Goal: Task Accomplishment & Management: Use online tool/utility

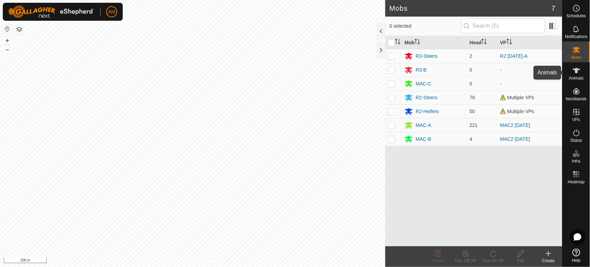
click at [579, 73] on icon at bounding box center [576, 70] width 8 height 8
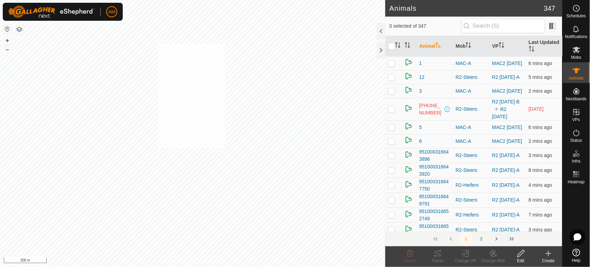
checkbox input "true"
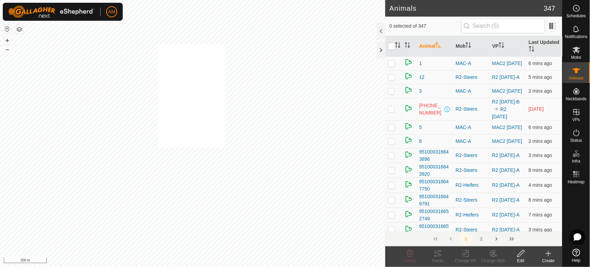
checkbox input "true"
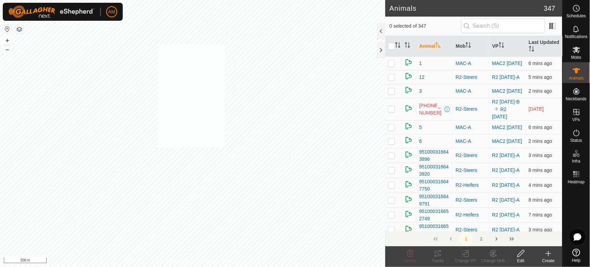
checkbox input "true"
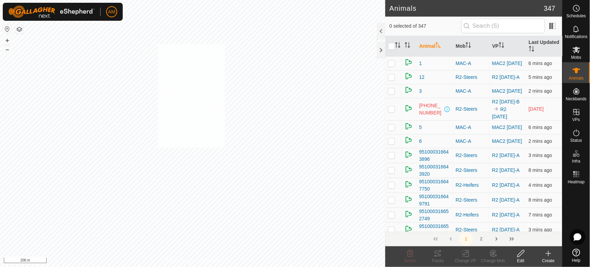
checkbox input "true"
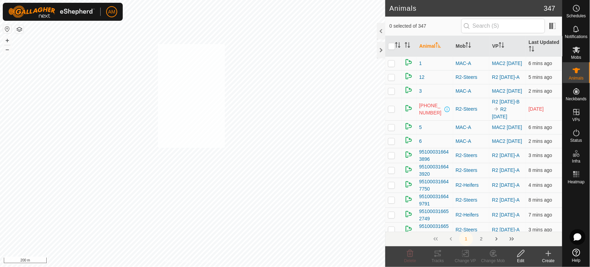
checkbox input "true"
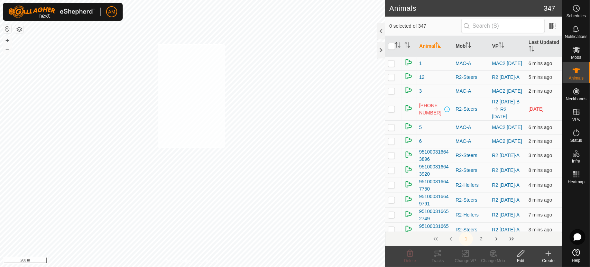
checkbox input "true"
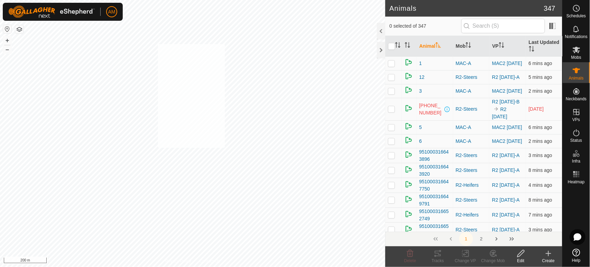
checkbox input "true"
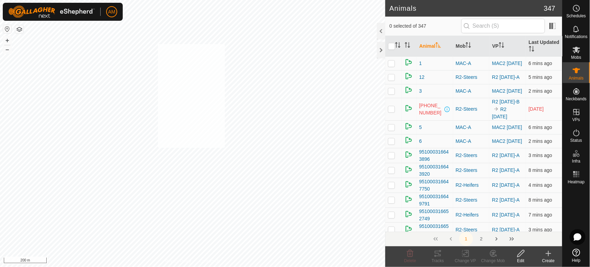
checkbox input "true"
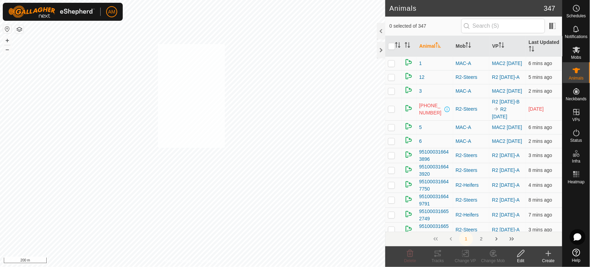
checkbox input "true"
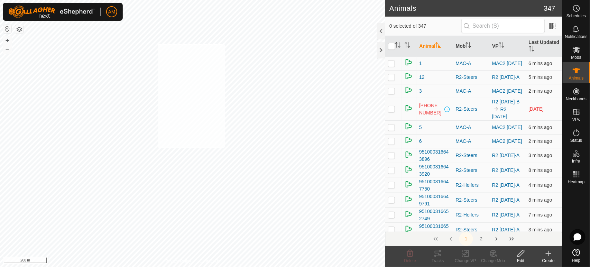
checkbox input "true"
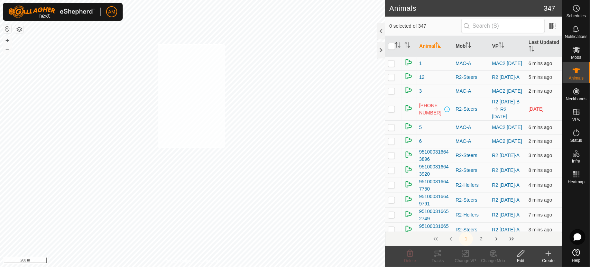
checkbox input "true"
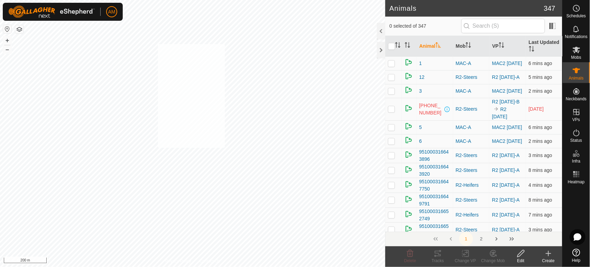
checkbox input "true"
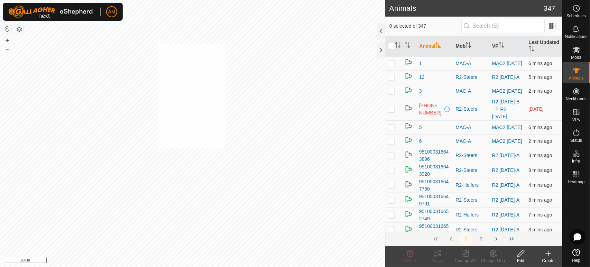
checkbox input "true"
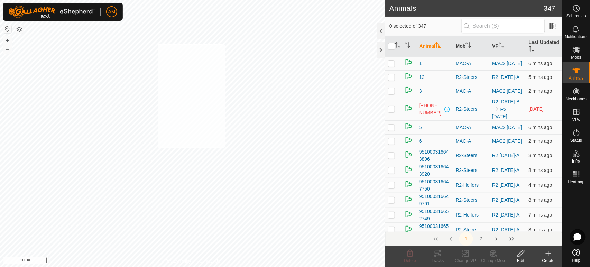
checkbox input "true"
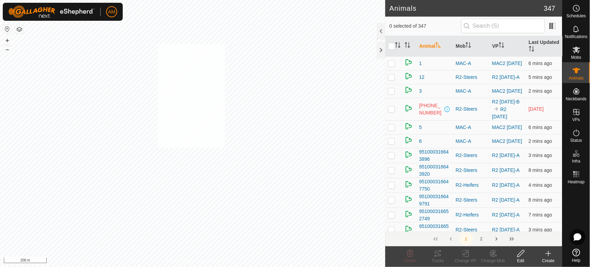
checkbox input "true"
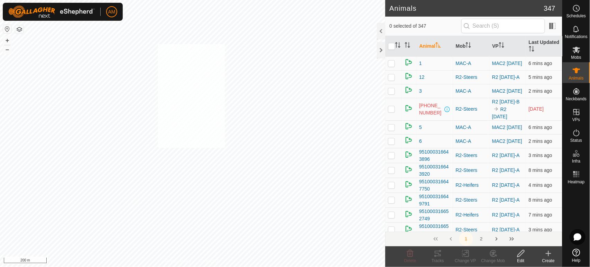
checkbox input "true"
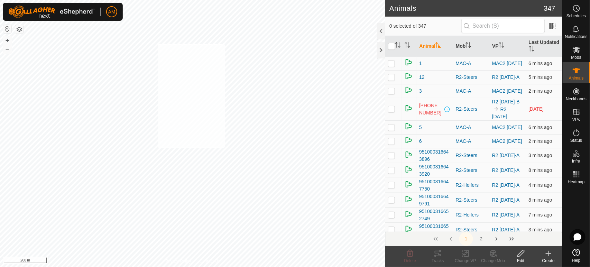
checkbox input "true"
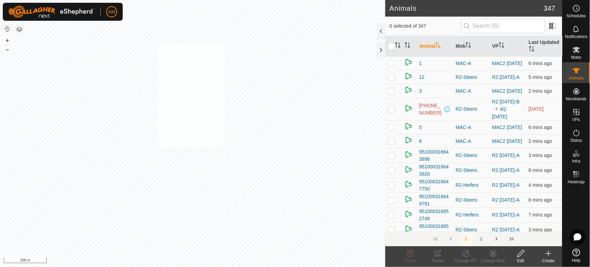
checkbox input "true"
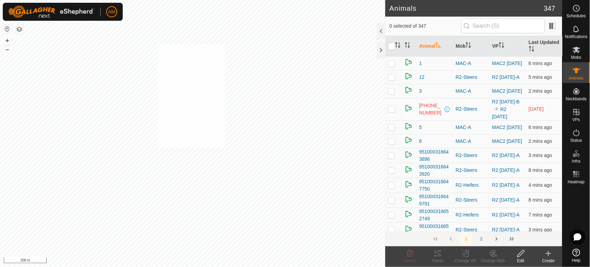
checkbox input "true"
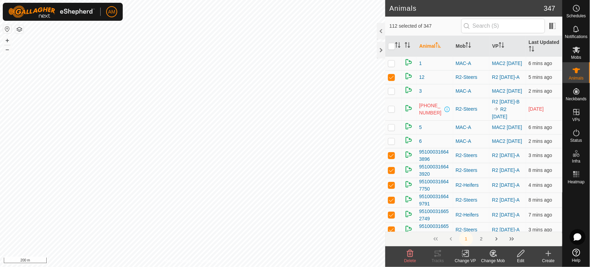
click at [466, 256] on icon at bounding box center [467, 253] width 3 height 6
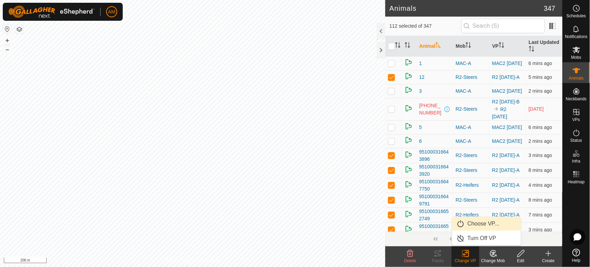
click at [470, 226] on link "Choose VP..." at bounding box center [486, 224] width 68 height 14
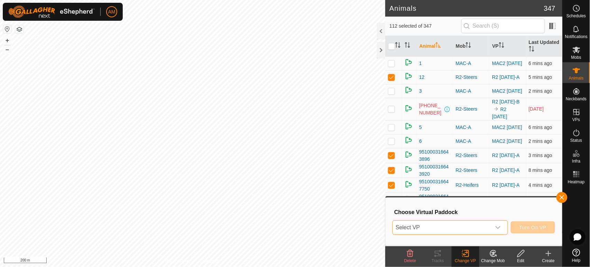
click at [417, 228] on span "Select VP" at bounding box center [442, 228] width 98 height 14
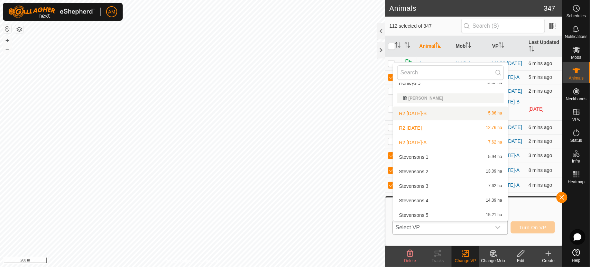
scroll to position [230, 0]
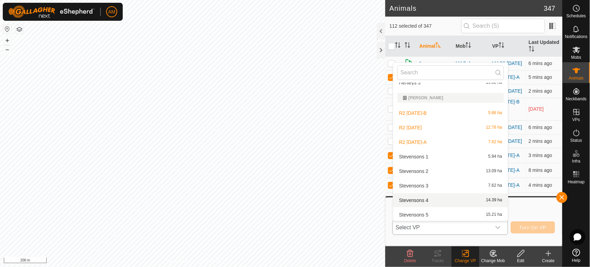
click at [413, 200] on li "Stevensons 4 14.39 ha" at bounding box center [450, 200] width 115 height 14
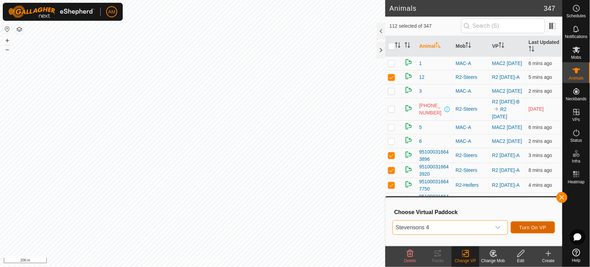
click at [534, 230] on span "Turn On VP" at bounding box center [532, 228] width 27 height 6
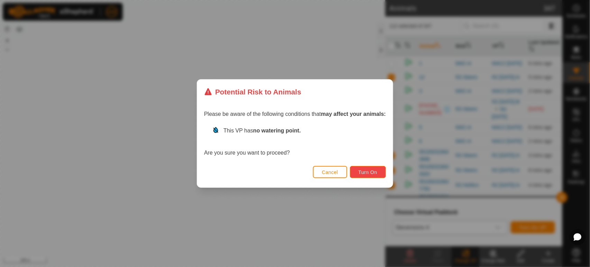
click at [361, 174] on span "Turn On" at bounding box center [368, 172] width 19 height 6
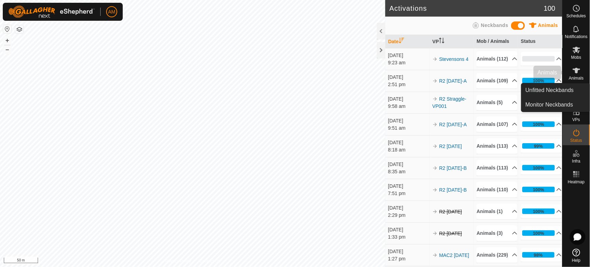
click at [577, 77] on span "Animals" at bounding box center [576, 78] width 15 height 4
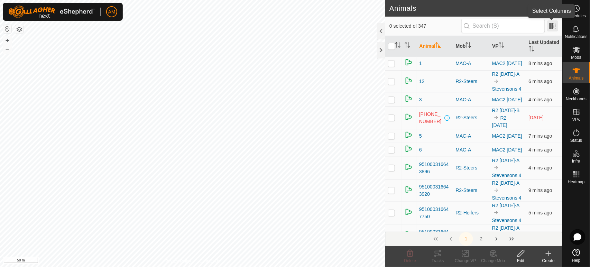
click at [553, 28] on span at bounding box center [552, 25] width 11 height 11
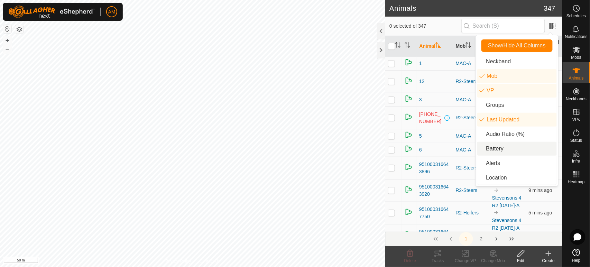
click at [496, 146] on li "Battery" at bounding box center [517, 149] width 80 height 14
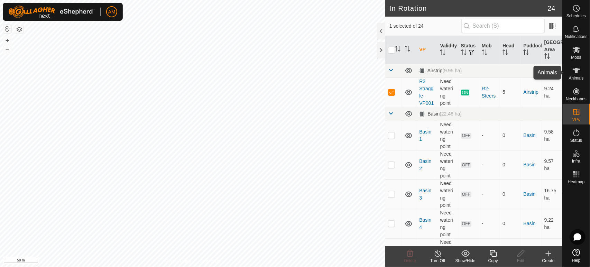
click at [578, 66] on es-animals-svg-icon at bounding box center [576, 70] width 12 height 11
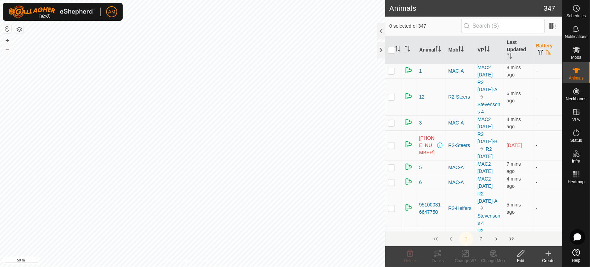
click at [547, 47] on th "Battery" at bounding box center [547, 50] width 29 height 28
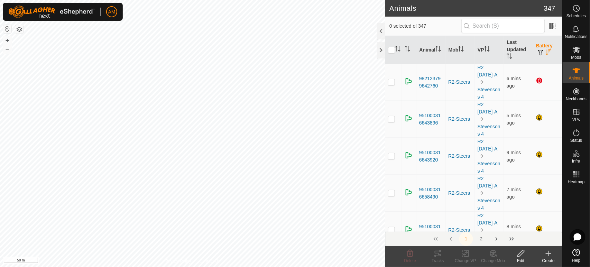
click at [391, 83] on p-checkbox at bounding box center [391, 82] width 7 height 6
checkbox input "true"
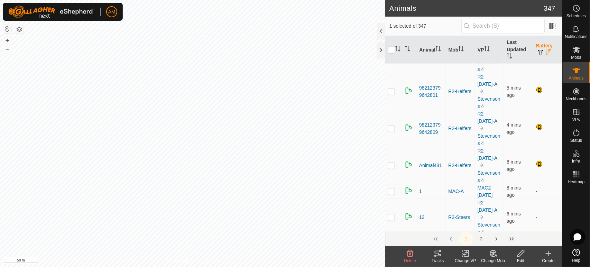
scroll to position [1191, 0]
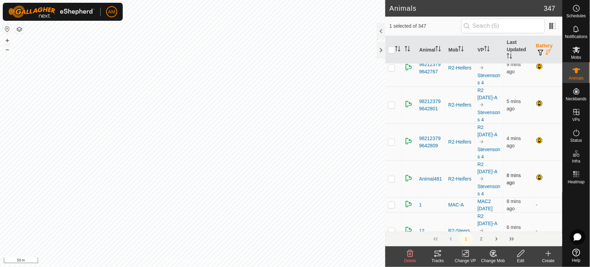
click at [391, 178] on p-checkbox at bounding box center [391, 179] width 7 height 6
checkbox input "true"
click at [391, 141] on p-checkbox at bounding box center [391, 142] width 7 height 6
checkbox input "true"
click at [392, 105] on td at bounding box center [393, 104] width 17 height 37
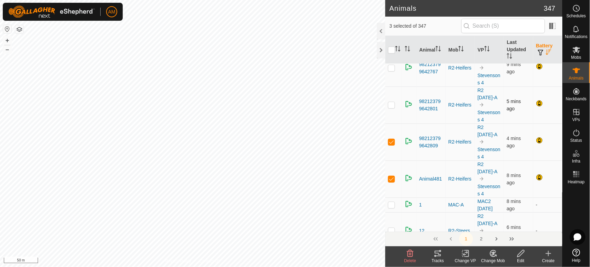
checkbox input "true"
drag, startPoint x: 399, startPoint y: 82, endPoint x: 401, endPoint y: 147, distance: 64.4
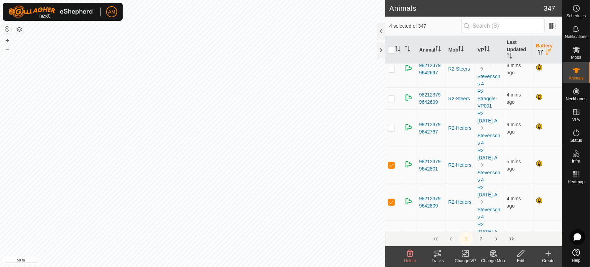
scroll to position [1114, 0]
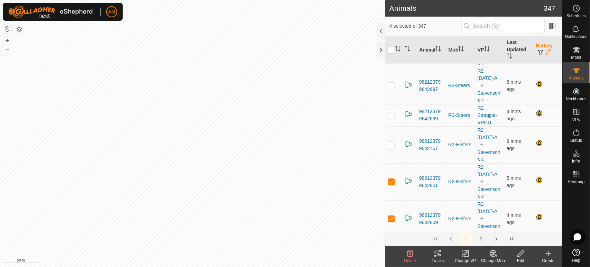
click at [390, 137] on td at bounding box center [393, 144] width 17 height 37
checkbox input "true"
click at [390, 114] on p-checkbox at bounding box center [391, 115] width 7 height 6
checkbox input "true"
click at [392, 83] on p-checkbox at bounding box center [391, 86] width 7 height 6
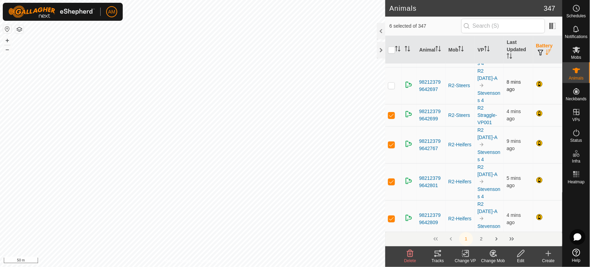
checkbox input "true"
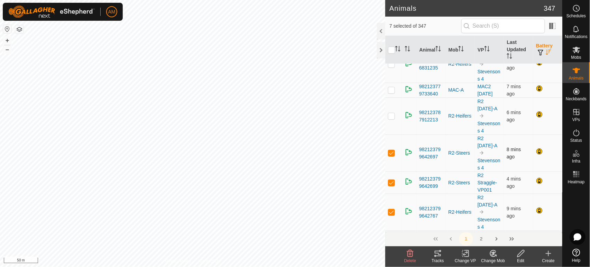
scroll to position [1038, 0]
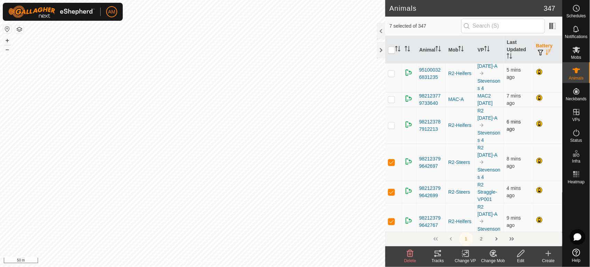
click at [390, 123] on p-checkbox at bounding box center [391, 125] width 7 height 6
checkbox input "true"
click at [392, 98] on p-checkbox at bounding box center [391, 99] width 7 height 6
checkbox input "true"
click at [392, 72] on p-checkbox at bounding box center [391, 74] width 7 height 6
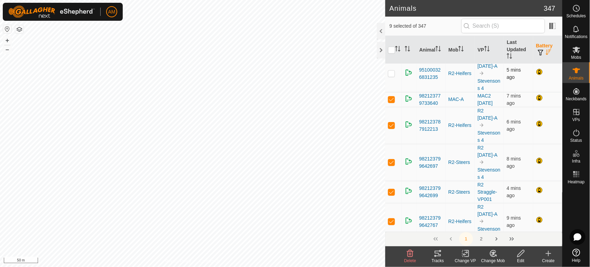
checkbox input "true"
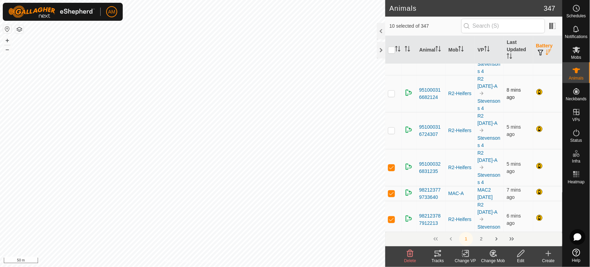
scroll to position [922, 0]
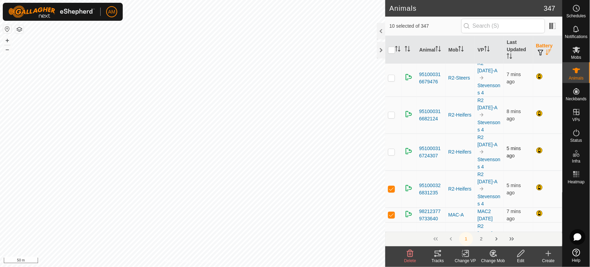
click at [389, 149] on p-checkbox at bounding box center [391, 152] width 7 height 6
checkbox input "true"
click at [395, 116] on td at bounding box center [393, 114] width 17 height 37
checkbox input "true"
click at [393, 75] on p-checkbox at bounding box center [391, 78] width 7 height 6
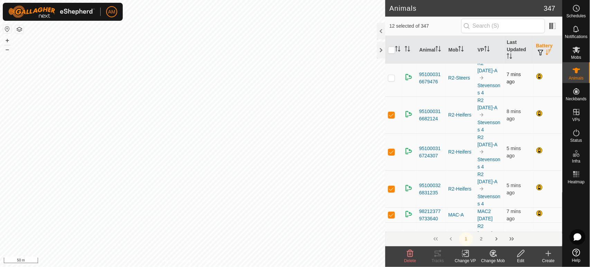
checkbox input "true"
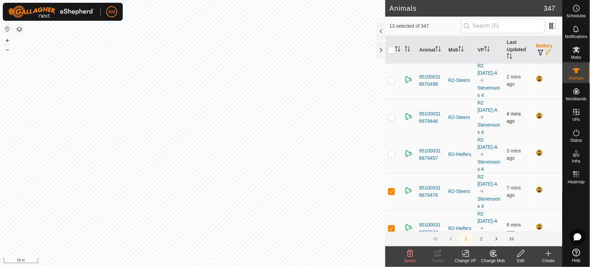
scroll to position [807, 0]
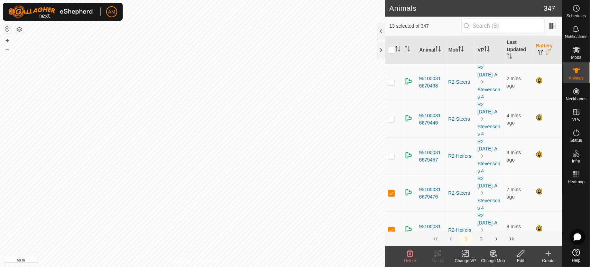
click at [393, 153] on p-checkbox at bounding box center [391, 156] width 7 height 6
checkbox input "true"
drag, startPoint x: 391, startPoint y: 118, endPoint x: 393, endPoint y: 103, distance: 14.2
click at [391, 117] on p-checkbox at bounding box center [391, 119] width 7 height 6
checkbox input "true"
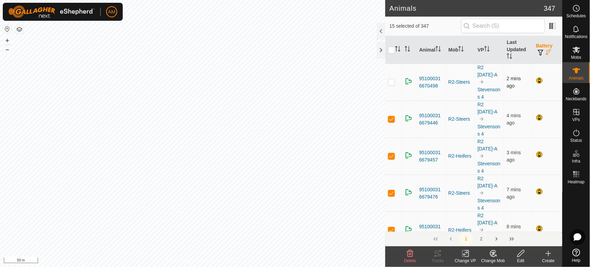
click at [392, 82] on p-checkbox at bounding box center [391, 82] width 7 height 6
checkbox input "true"
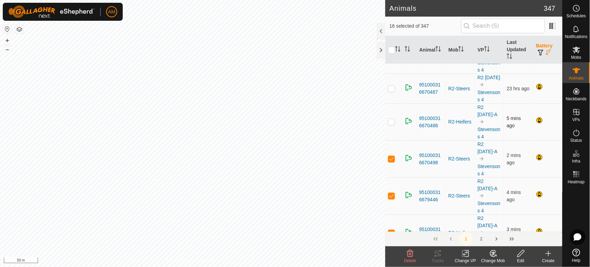
click at [393, 124] on td at bounding box center [393, 121] width 17 height 37
checkbox input "true"
click at [392, 89] on p-checkbox at bounding box center [391, 89] width 7 height 6
checkbox input "true"
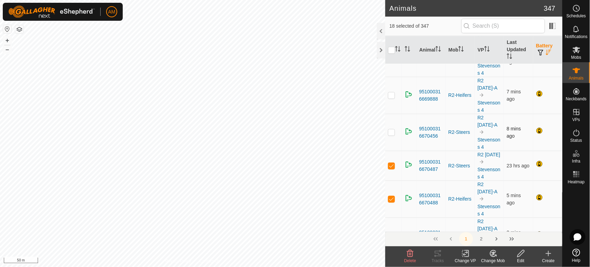
click at [393, 130] on p-checkbox at bounding box center [391, 132] width 7 height 6
checkbox input "true"
click at [392, 93] on p-checkbox at bounding box center [391, 95] width 7 height 6
checkbox input "true"
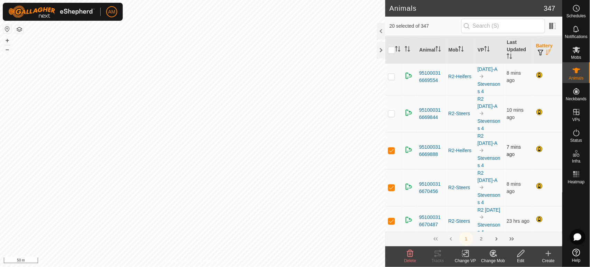
scroll to position [576, 0]
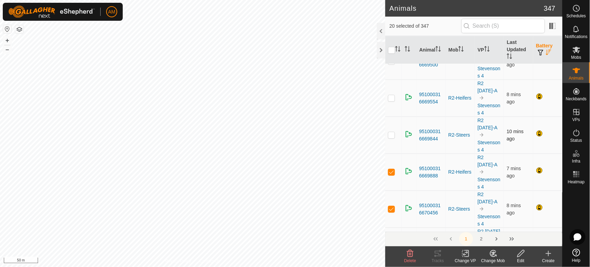
click at [391, 132] on p-checkbox at bounding box center [391, 135] width 7 height 6
checkbox input "true"
click at [391, 96] on p-checkbox at bounding box center [391, 98] width 7 height 6
checkbox input "true"
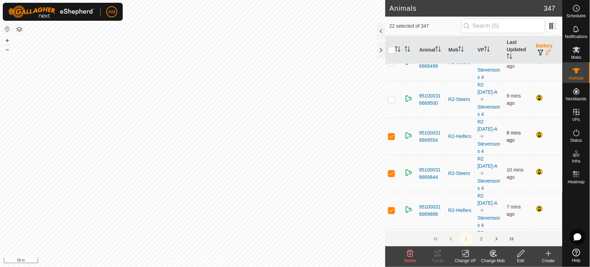
scroll to position [499, 0]
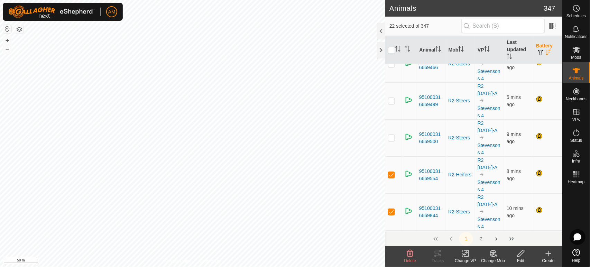
click at [392, 135] on p-checkbox at bounding box center [391, 138] width 7 height 6
checkbox input "true"
click at [391, 99] on p-checkbox at bounding box center [391, 101] width 7 height 6
checkbox input "true"
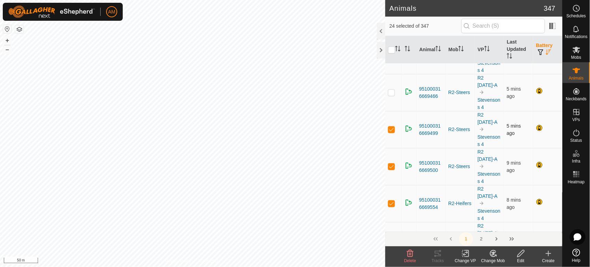
scroll to position [461, 0]
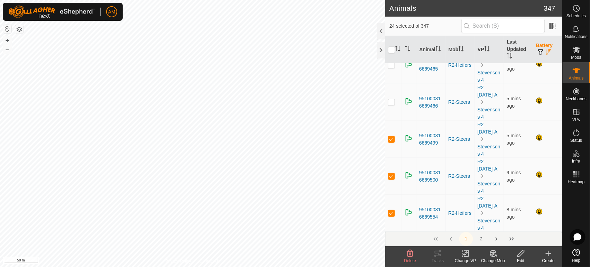
click at [392, 98] on td at bounding box center [393, 102] width 17 height 37
checkbox input "true"
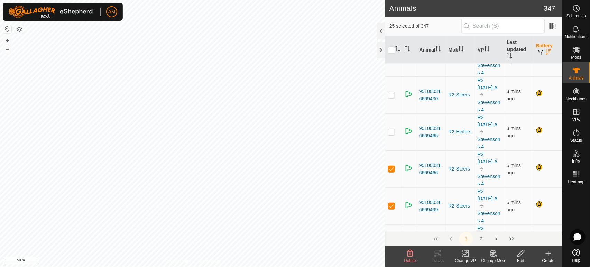
scroll to position [384, 0]
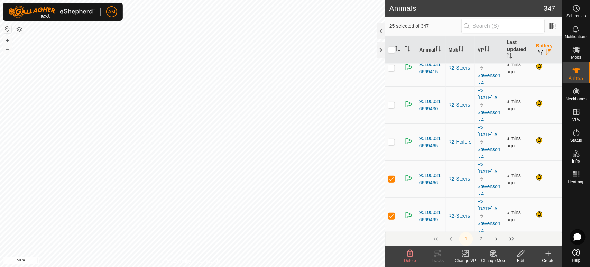
click at [393, 141] on p-checkbox at bounding box center [391, 142] width 7 height 6
checkbox input "true"
click at [391, 106] on p-checkbox at bounding box center [391, 105] width 7 height 6
checkbox input "true"
click at [392, 69] on p-checkbox at bounding box center [391, 68] width 7 height 6
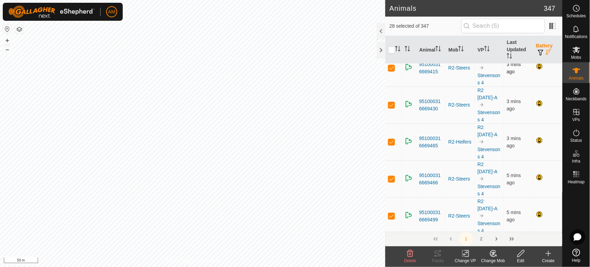
scroll to position [307, 0]
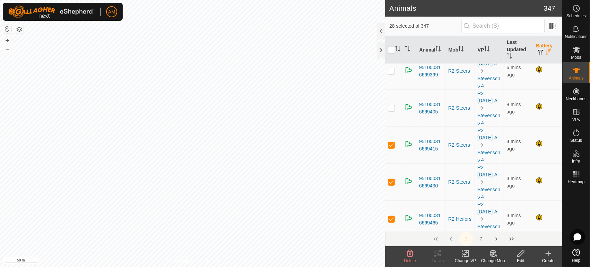
click at [390, 143] on p-checkbox at bounding box center [391, 145] width 7 height 6
click at [393, 148] on td at bounding box center [393, 145] width 17 height 37
checkbox input "true"
click at [392, 109] on p-checkbox at bounding box center [391, 108] width 7 height 6
checkbox input "true"
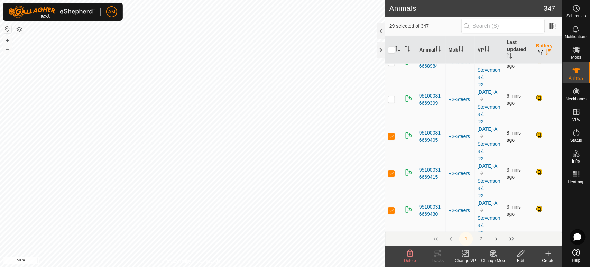
scroll to position [269, 0]
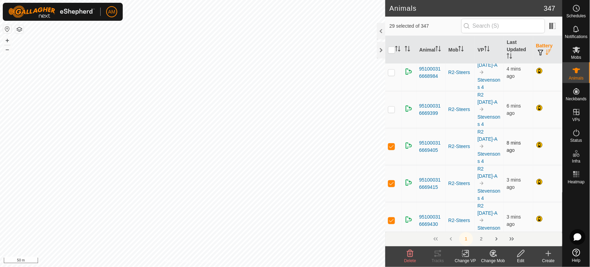
click at [392, 108] on p-checkbox at bounding box center [391, 110] width 7 height 6
checkbox input "true"
click at [390, 72] on p-checkbox at bounding box center [391, 73] width 7 height 6
checkbox input "true"
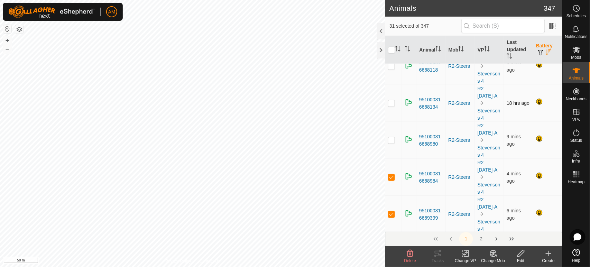
scroll to position [154, 0]
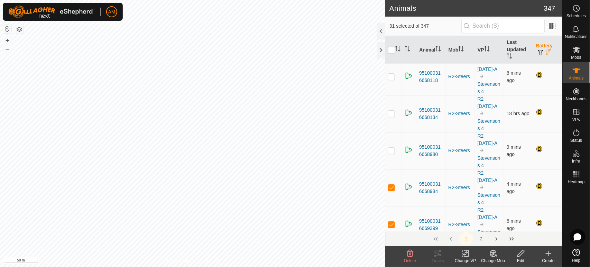
click at [395, 152] on p-checkbox at bounding box center [391, 151] width 7 height 6
checkbox input "true"
click at [392, 109] on td at bounding box center [393, 113] width 17 height 37
checkbox input "true"
click at [394, 72] on td at bounding box center [393, 76] width 17 height 37
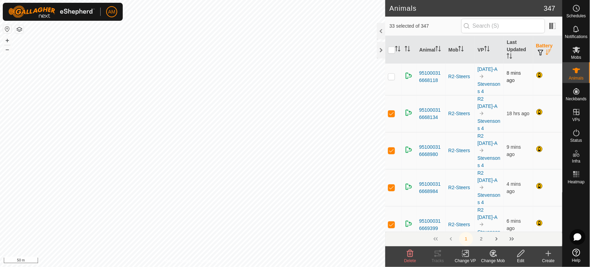
checkbox input "true"
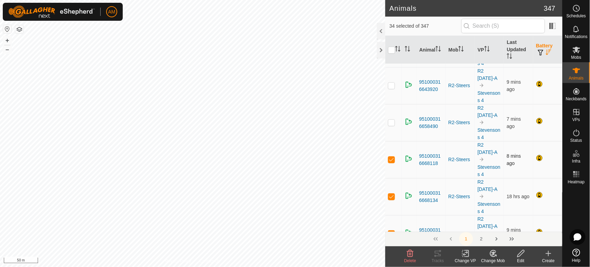
scroll to position [38, 0]
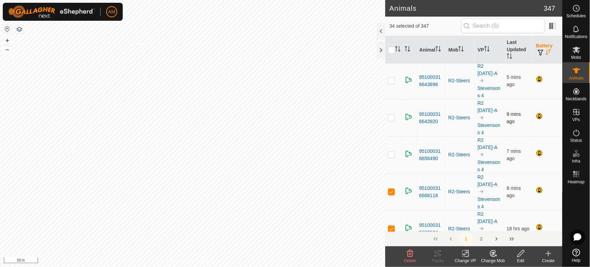
click at [393, 117] on p-checkbox at bounding box center [391, 118] width 7 height 6
checkbox input "true"
click at [393, 150] on td at bounding box center [393, 154] width 17 height 37
checkbox input "true"
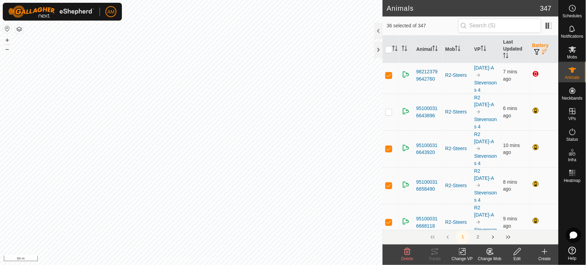
scroll to position [0, 0]
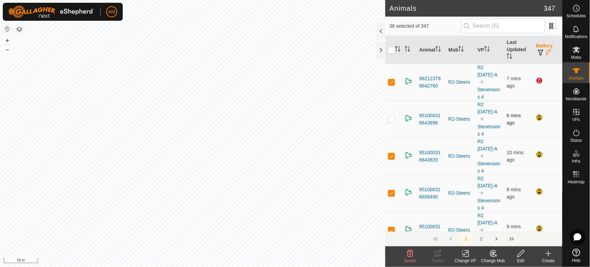
click at [392, 119] on p-checkbox at bounding box center [391, 119] width 7 height 6
checkbox input "true"
click at [242, 267] on html "AM Schedules Notifications Mobs Animals Neckbands VPs Status Infra Heatmap Help…" at bounding box center [295, 133] width 590 height 267
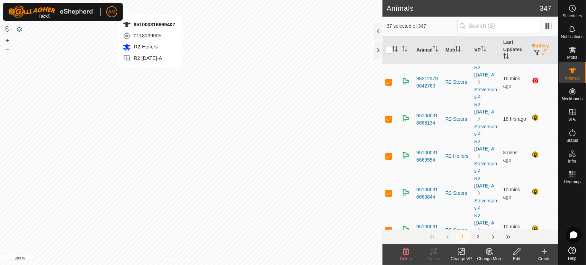
checkbox input "false"
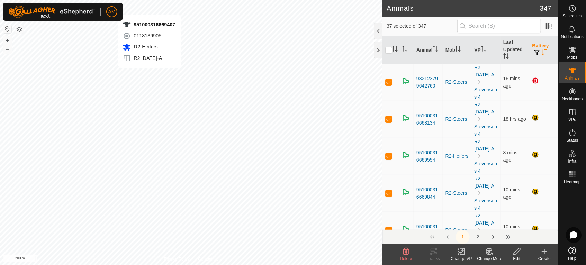
checkbox input "false"
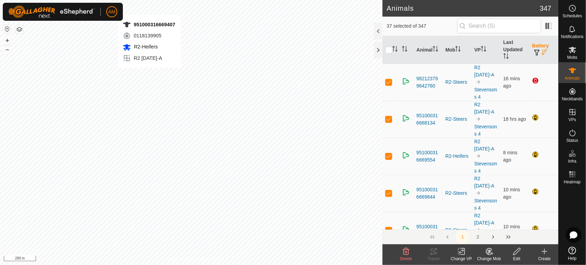
checkbox input "false"
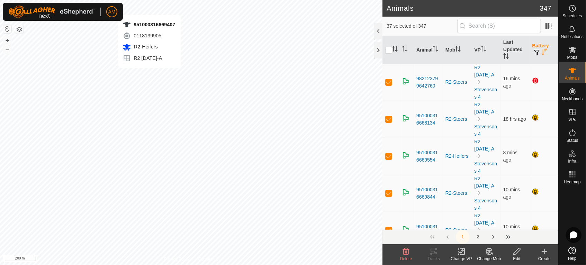
checkbox input "false"
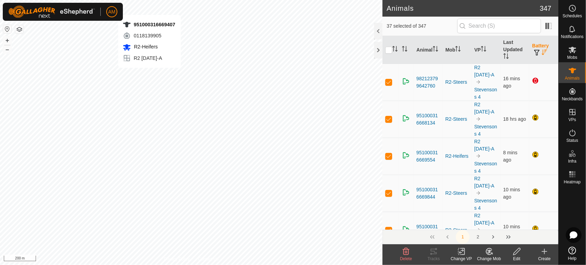
checkbox input "false"
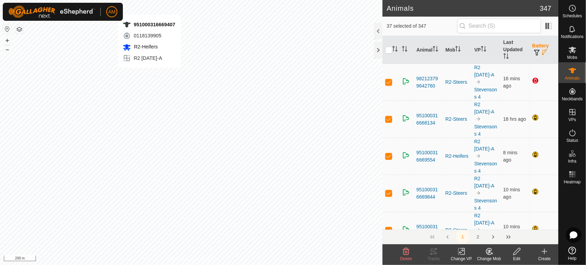
checkbox input "false"
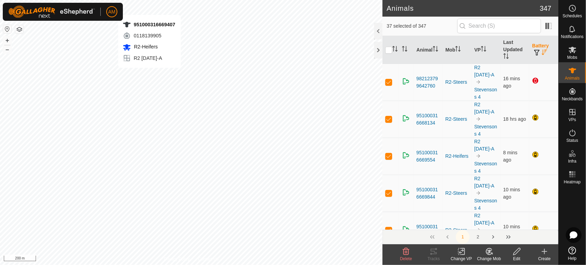
checkbox input "false"
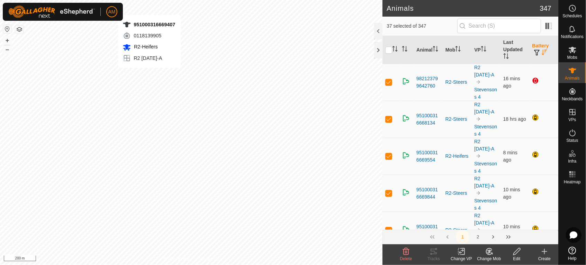
checkbox input "false"
checkbox input "true"
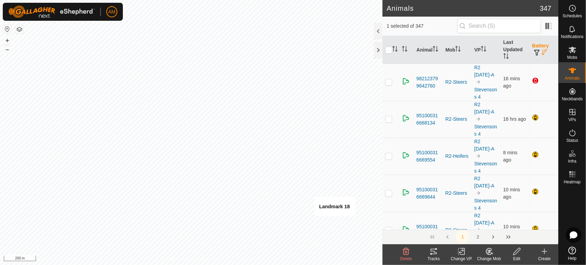
click at [459, 253] on icon at bounding box center [461, 251] width 5 height 4
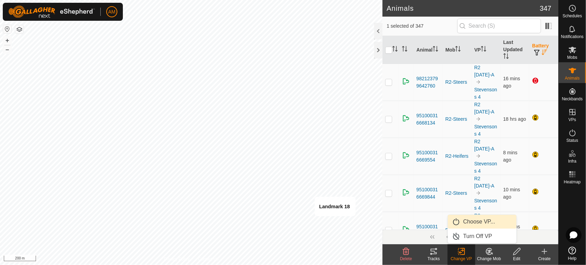
click at [457, 222] on link "Choose VP..." at bounding box center [482, 222] width 68 height 14
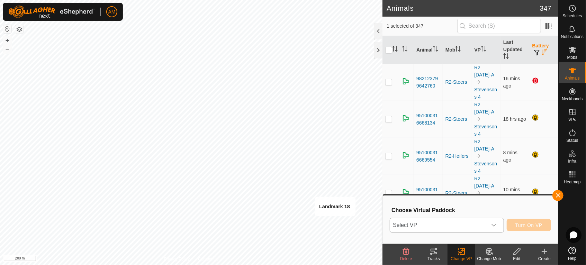
click at [439, 221] on span "Select VP" at bounding box center [438, 225] width 97 height 14
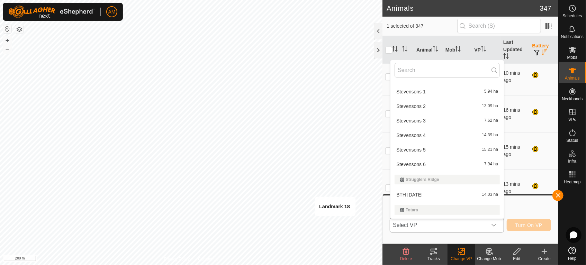
scroll to position [307, 0]
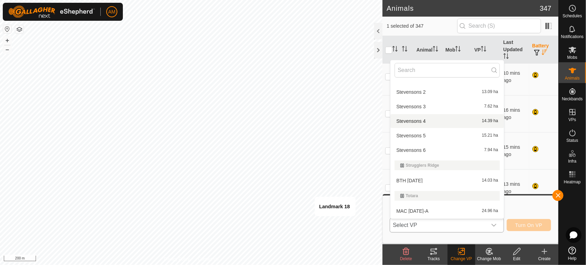
click at [415, 120] on li "Stevensons 4 14.39 ha" at bounding box center [446, 121] width 113 height 14
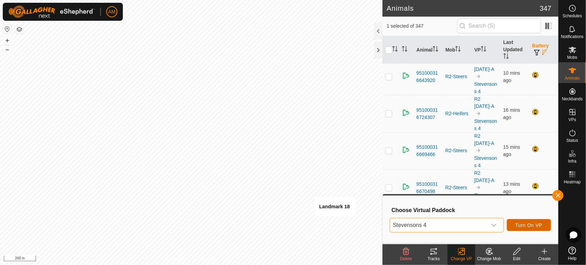
click at [519, 226] on span "Turn On VP" at bounding box center [528, 225] width 27 height 6
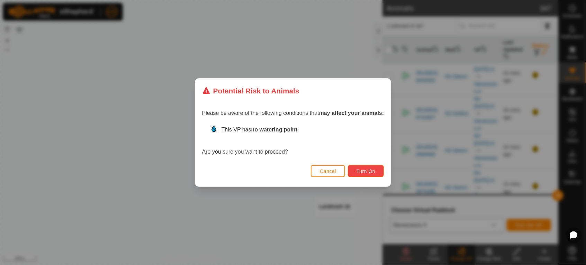
click at [375, 171] on span "Turn On" at bounding box center [365, 171] width 19 height 6
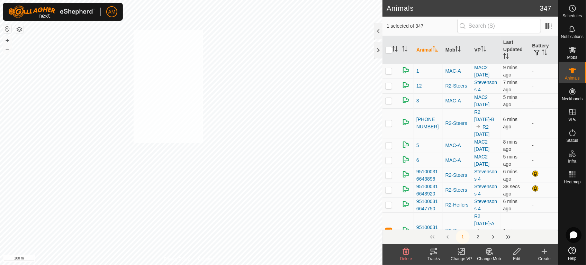
checkbox input "true"
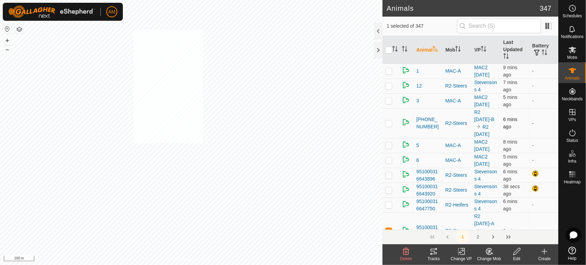
checkbox input "true"
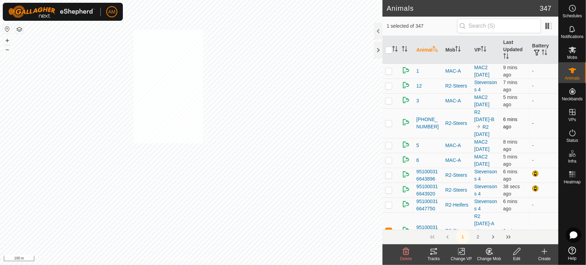
checkbox input "true"
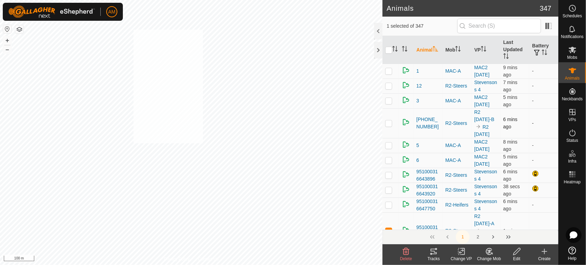
checkbox input "true"
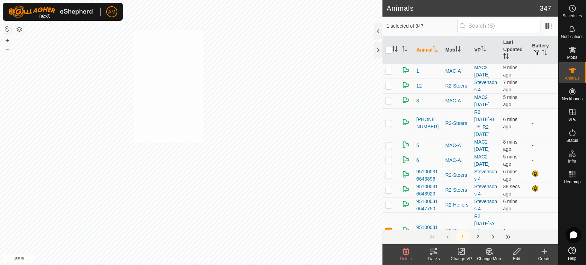
checkbox input "true"
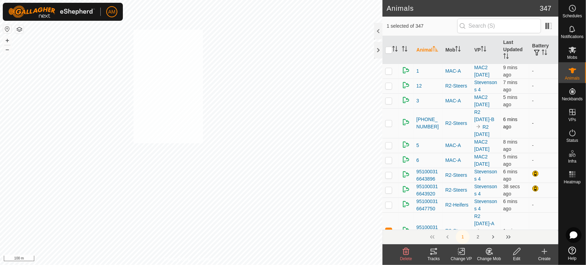
checkbox input "true"
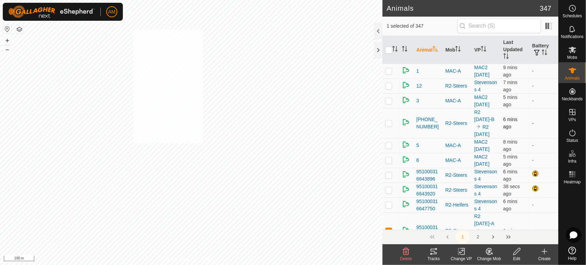
checkbox input "true"
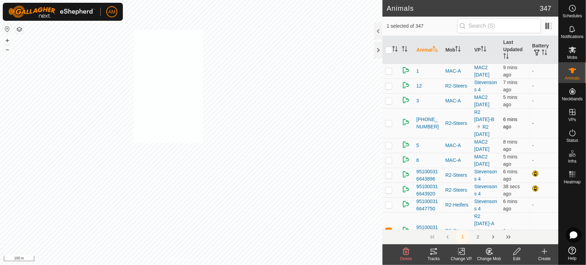
checkbox input "true"
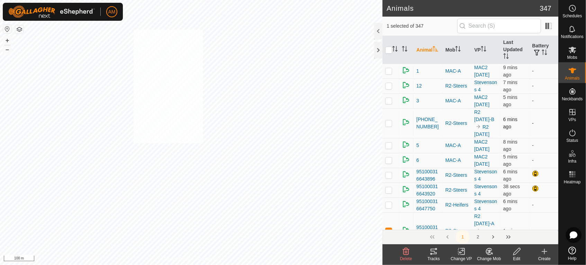
checkbox input "true"
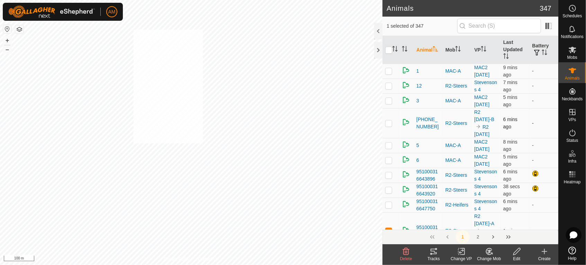
checkbox input "true"
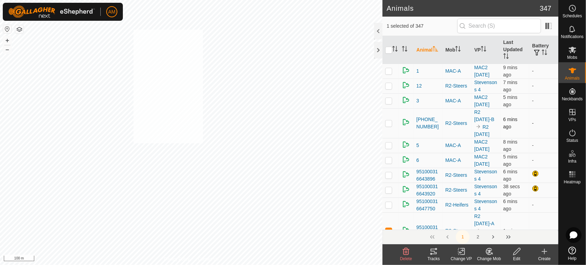
checkbox input "true"
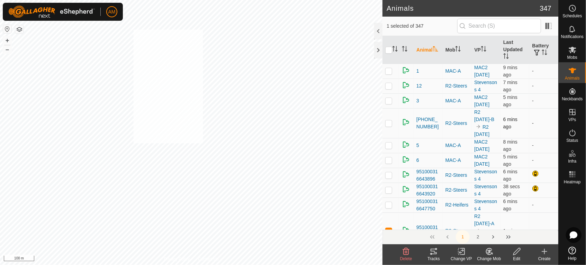
checkbox input "true"
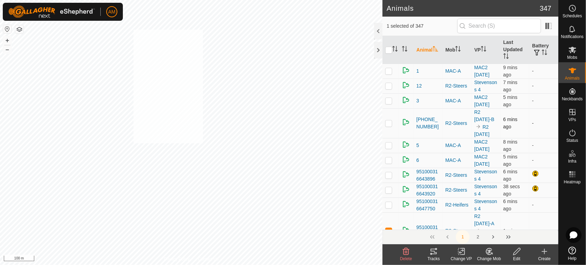
checkbox input "true"
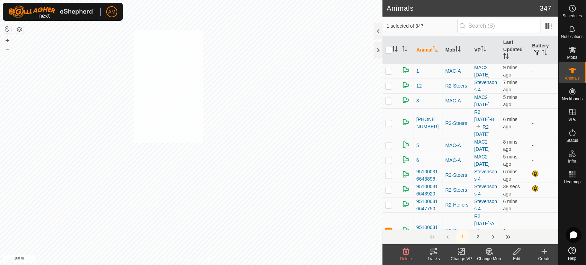
checkbox input "true"
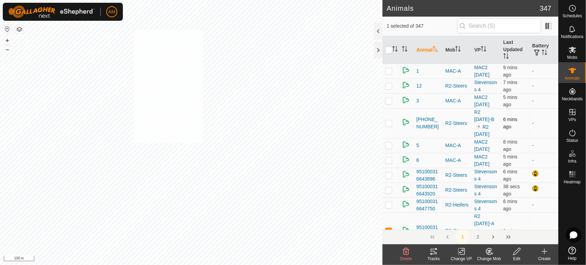
checkbox input "true"
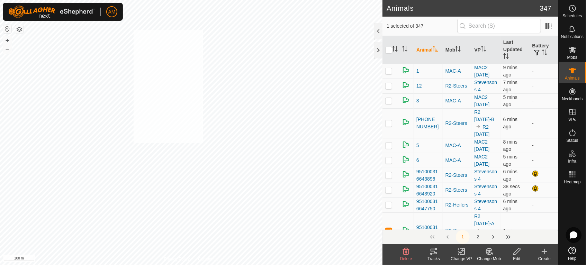
checkbox input "true"
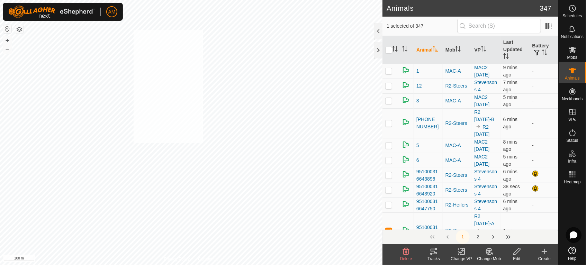
checkbox input "true"
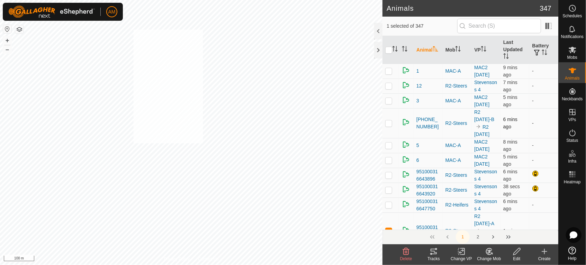
checkbox input "true"
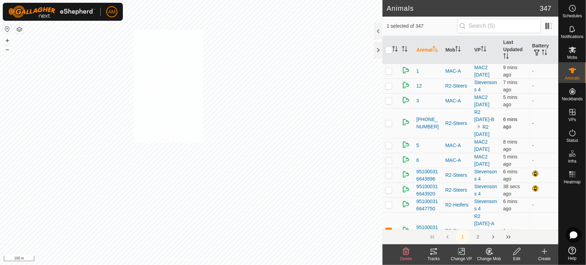
checkbox input "true"
click at [457, 253] on change-vp-svg-icon at bounding box center [461, 251] width 28 height 8
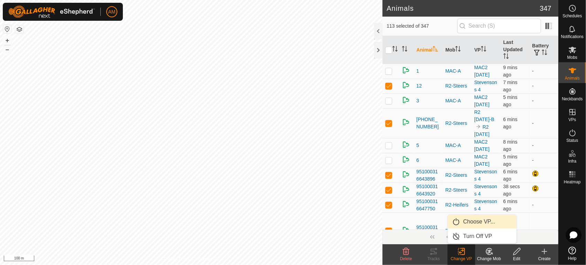
click at [468, 223] on link "Choose VP..." at bounding box center [482, 222] width 68 height 14
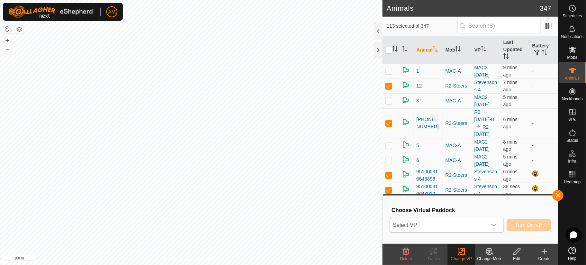
click at [454, 223] on span "Select VP" at bounding box center [438, 225] width 97 height 14
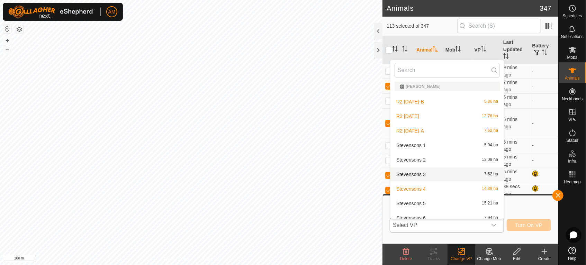
scroll to position [269, 0]
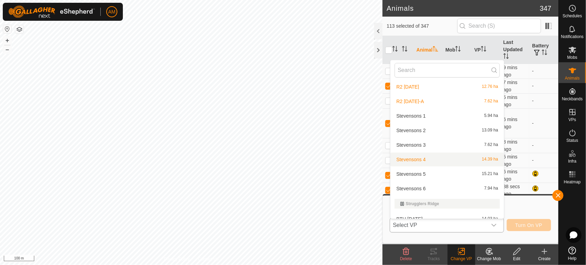
click at [417, 161] on li "Stevensons 4 14.39 ha" at bounding box center [446, 160] width 113 height 14
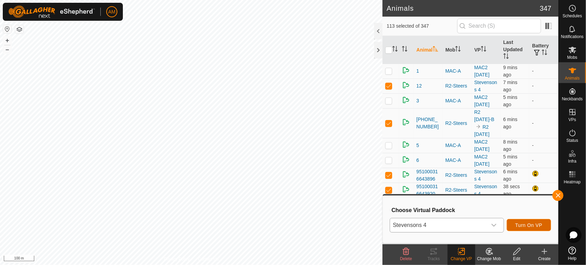
click at [524, 222] on span "Turn On VP" at bounding box center [528, 225] width 27 height 6
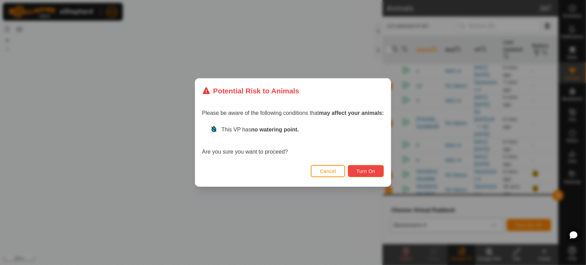
click at [364, 171] on span "Turn On" at bounding box center [365, 171] width 19 height 6
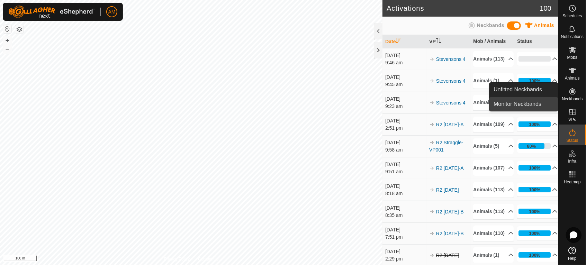
click at [534, 105] on link "Monitor Neckbands" at bounding box center [523, 104] width 68 height 14
